Goal: Task Accomplishment & Management: Manage account settings

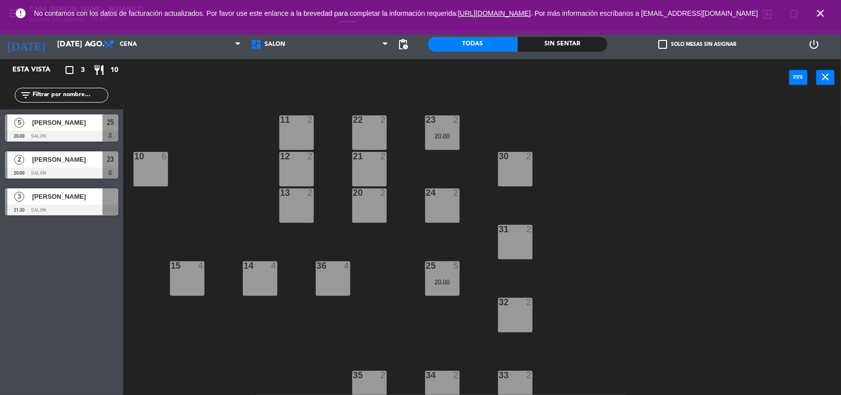
click at [70, 202] on span "[PERSON_NAME]" at bounding box center [67, 196] width 70 height 10
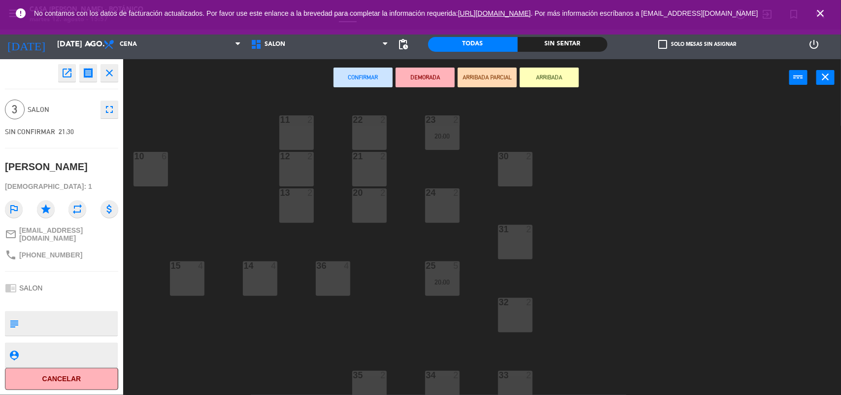
drag, startPoint x: 325, startPoint y: 277, endPoint x: 323, endPoint y: 265, distance: 12.6
click at [324, 275] on div "36 4" at bounding box center [333, 278] width 34 height 34
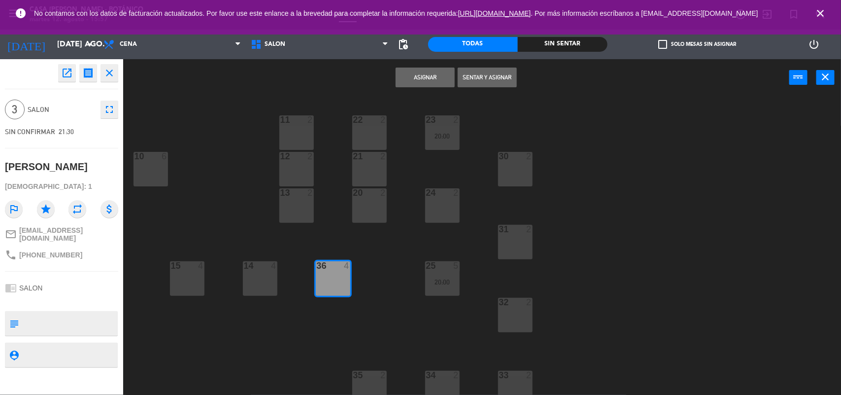
click at [412, 75] on button "Asignar" at bounding box center [425, 78] width 59 height 20
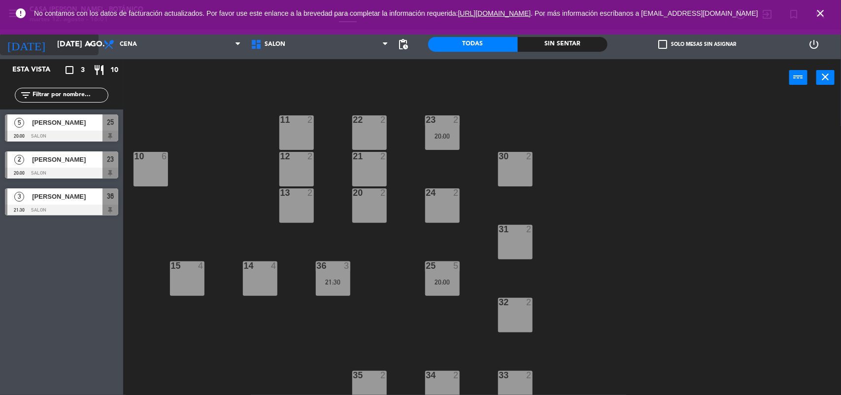
click at [94, 41] on icon "arrow_drop_down" at bounding box center [90, 44] width 12 height 12
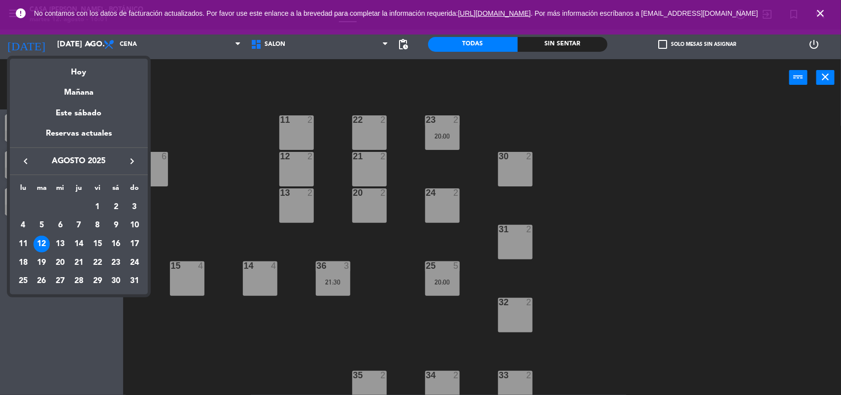
click at [135, 159] on icon "keyboard_arrow_right" at bounding box center [132, 161] width 12 height 12
click at [28, 224] on div "1" at bounding box center [23, 225] width 17 height 17
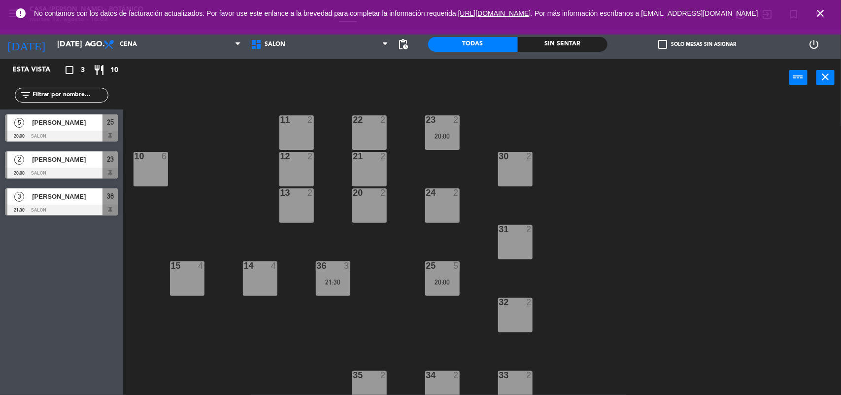
type input "lun. [DATE]"
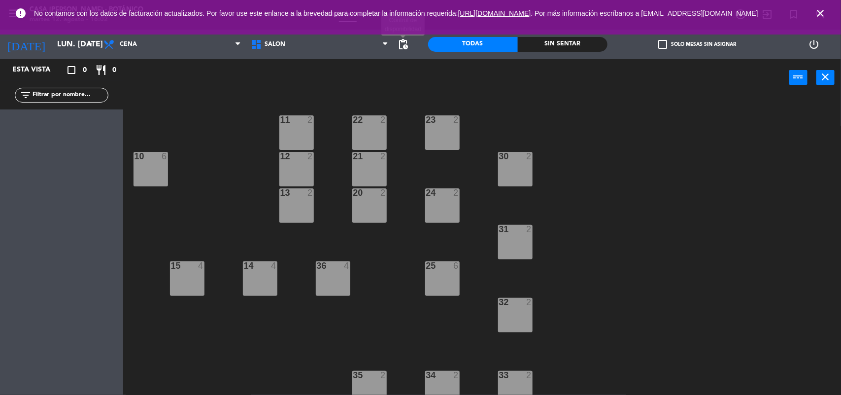
click at [402, 40] on span "pending_actions" at bounding box center [404, 44] width 12 height 12
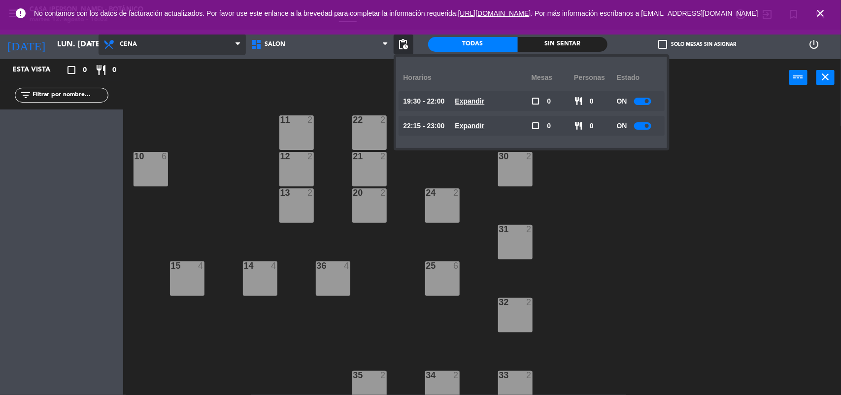
click at [149, 42] on span "Cena" at bounding box center [172, 45] width 147 height 22
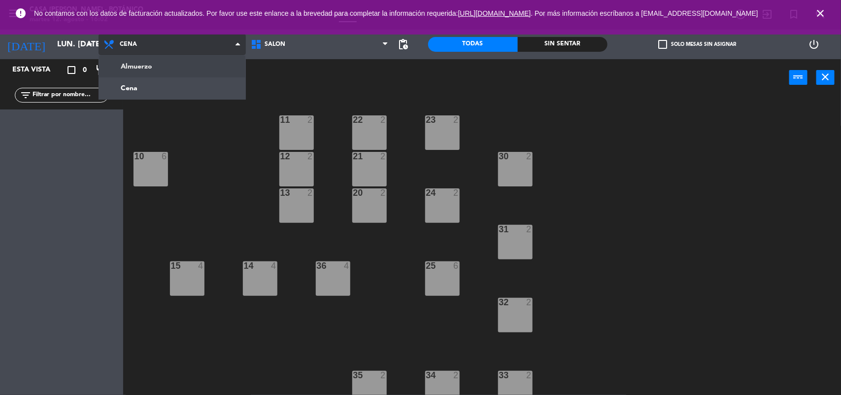
click at [145, 69] on ng-component "menu Casa [PERSON_NAME] - Botánico martes 12. agosto - 16:02 Mis reservas Mapa …" at bounding box center [420, 197] width 841 height 395
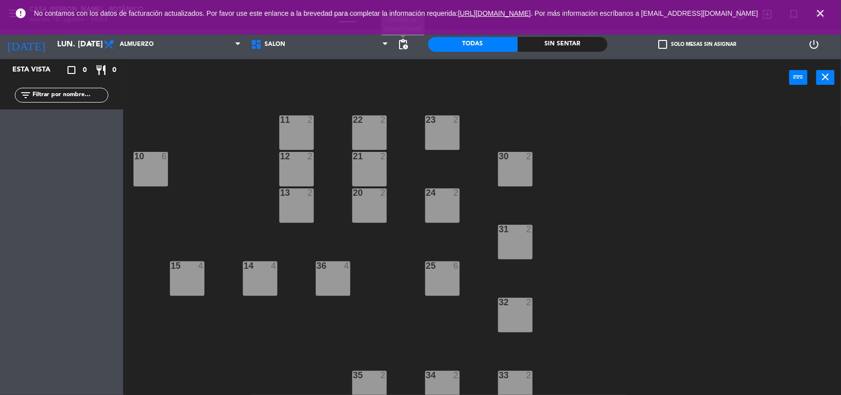
click at [403, 44] on span "pending_actions" at bounding box center [404, 44] width 12 height 12
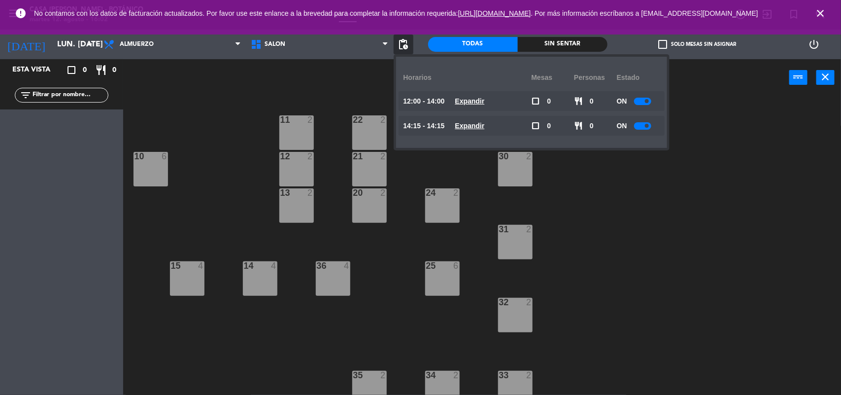
click at [646, 100] on span at bounding box center [647, 101] width 4 height 4
click at [476, 102] on u "Expandir" at bounding box center [470, 101] width 30 height 8
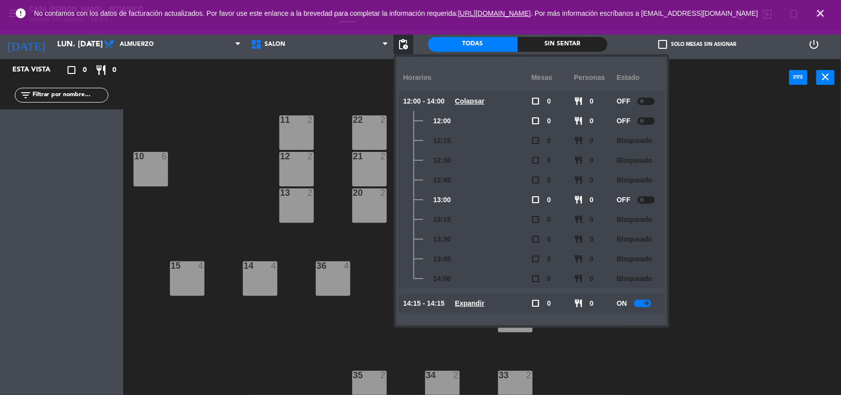
click at [484, 97] on u "Colapsar" at bounding box center [470, 101] width 30 height 8
